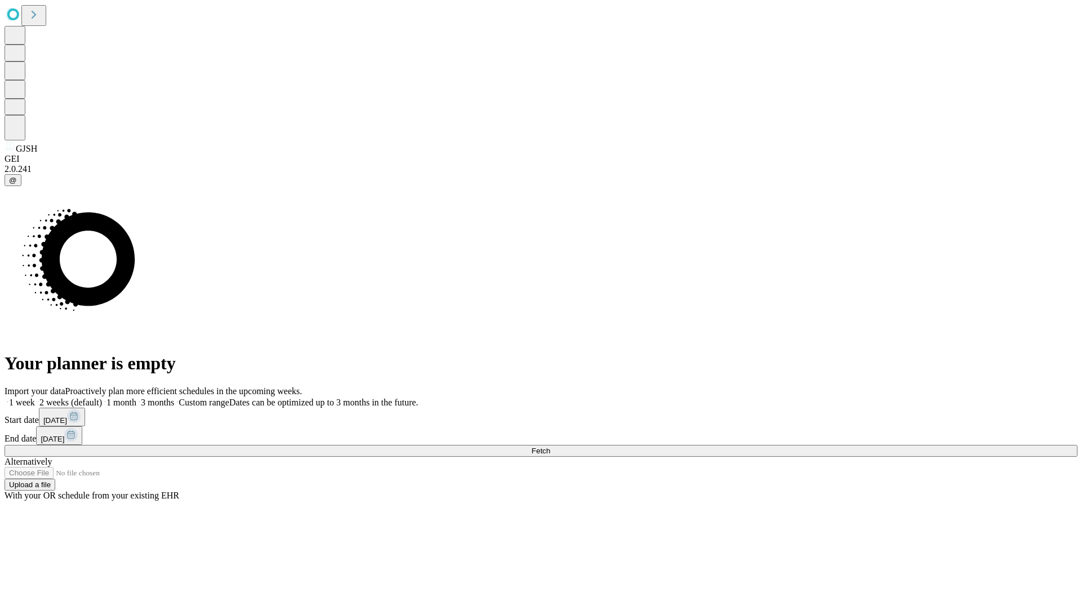
click at [550, 446] on span "Fetch" at bounding box center [540, 450] width 19 height 8
